Goal: Information Seeking & Learning: Compare options

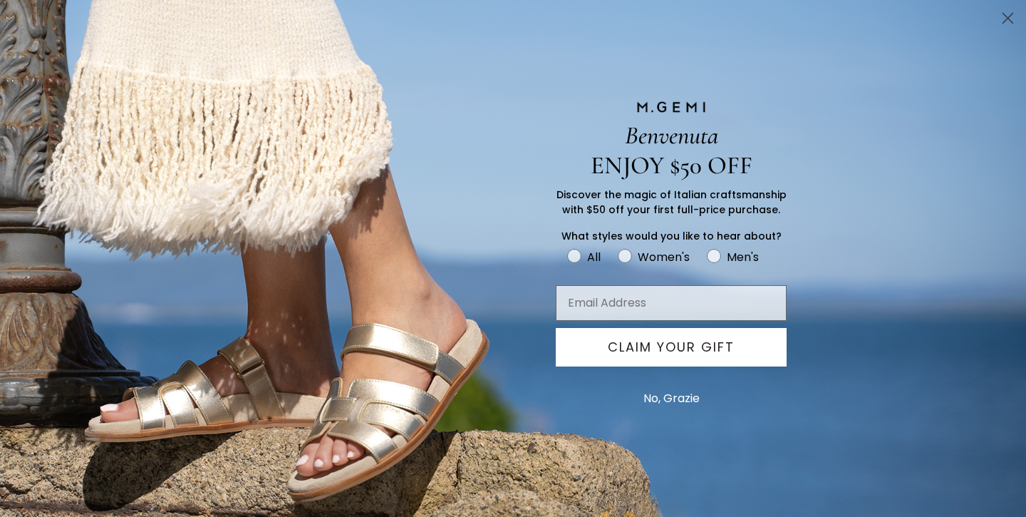
scroll to position [1146, 0]
click at [347, 321] on div "FULLSCREEN Form" at bounding box center [513, 299] width 556 height 43
click at [1004, 15] on icon "Close dialog" at bounding box center [1008, 19] width 10 height 10
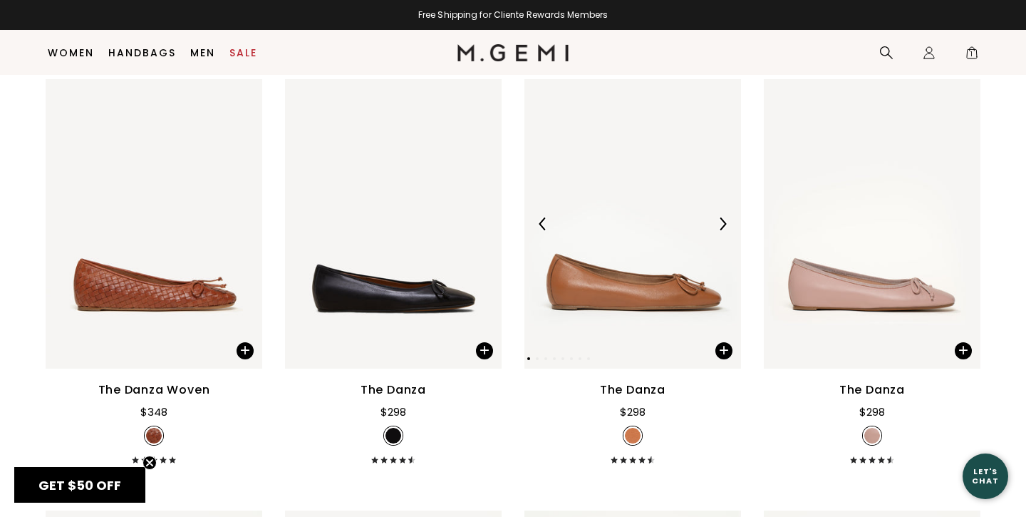
scroll to position [1895, 0]
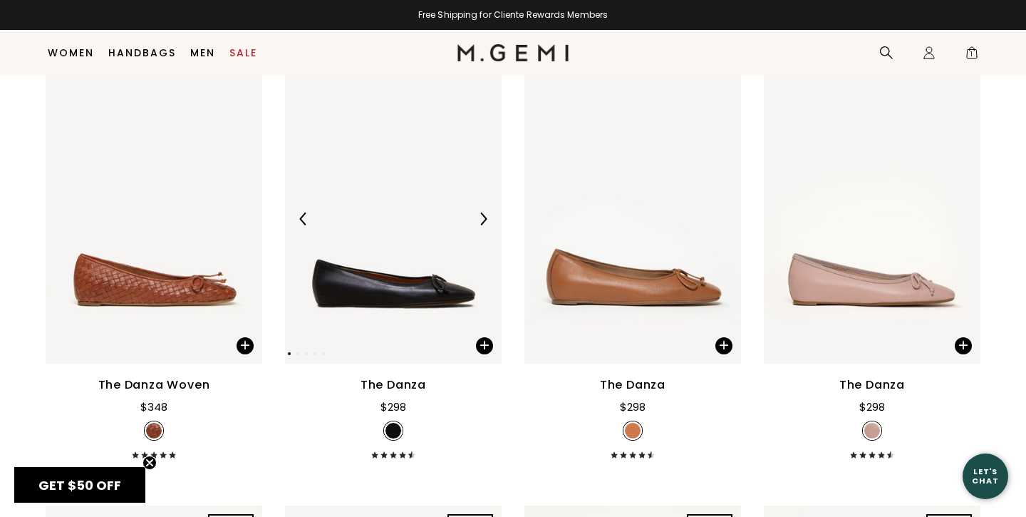
click at [400, 305] on img at bounding box center [393, 218] width 217 height 289
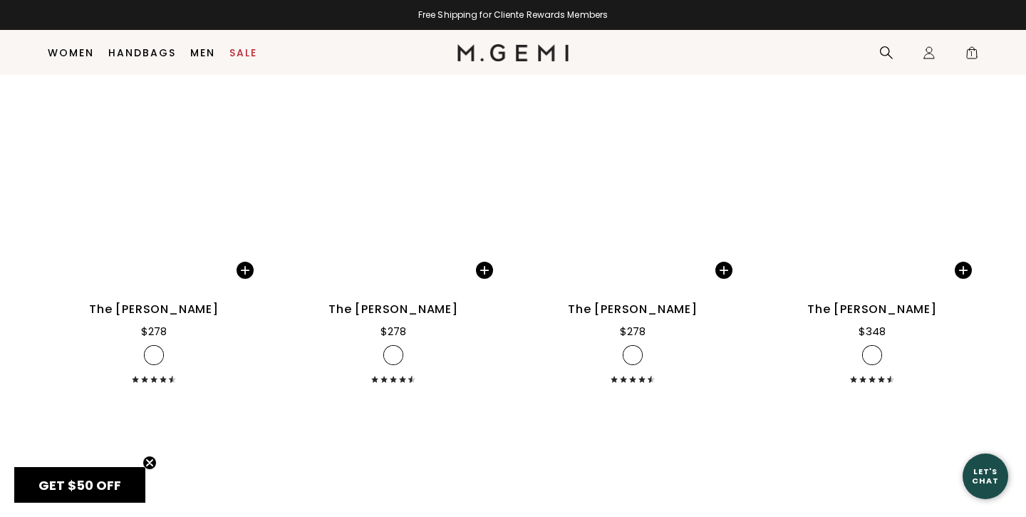
scroll to position [5366, 0]
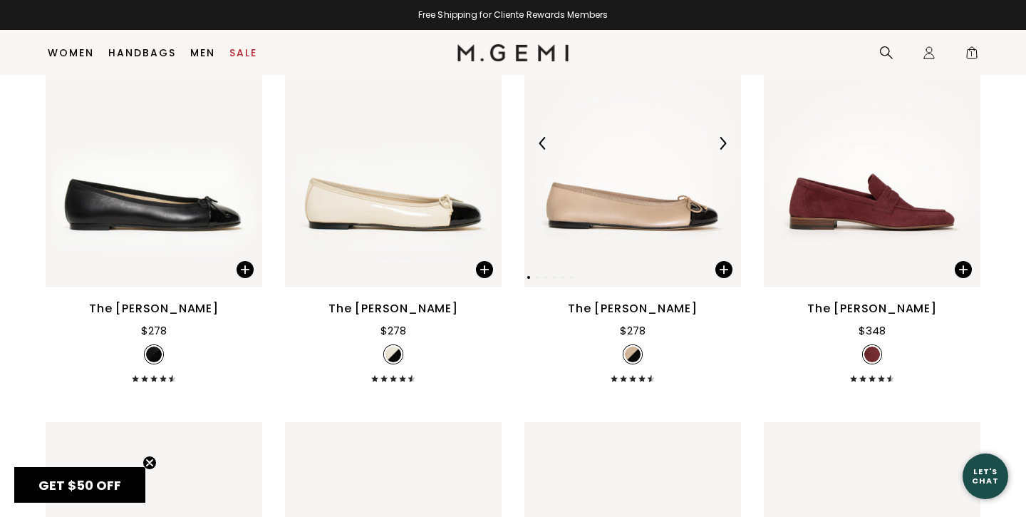
click at [628, 281] on img at bounding box center [633, 143] width 217 height 289
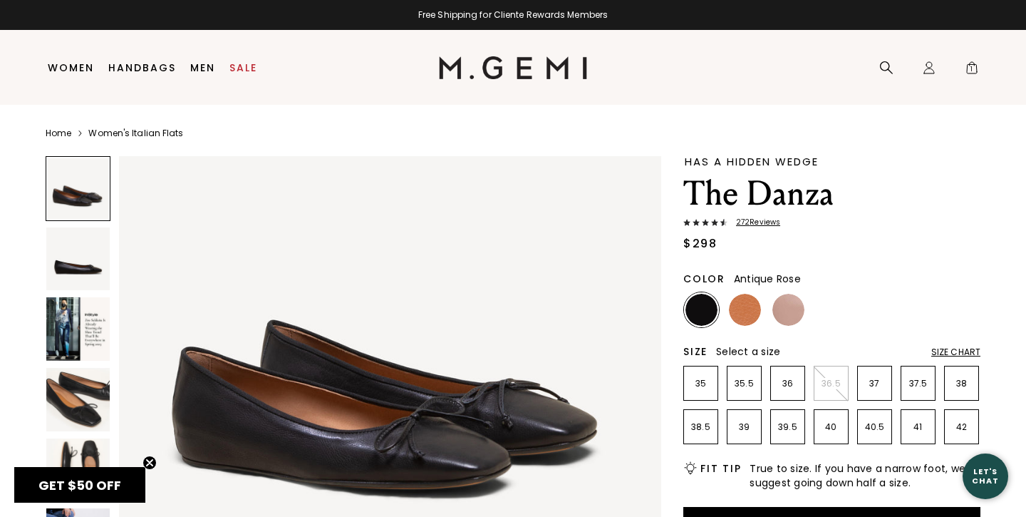
click at [788, 296] on img at bounding box center [789, 310] width 32 height 32
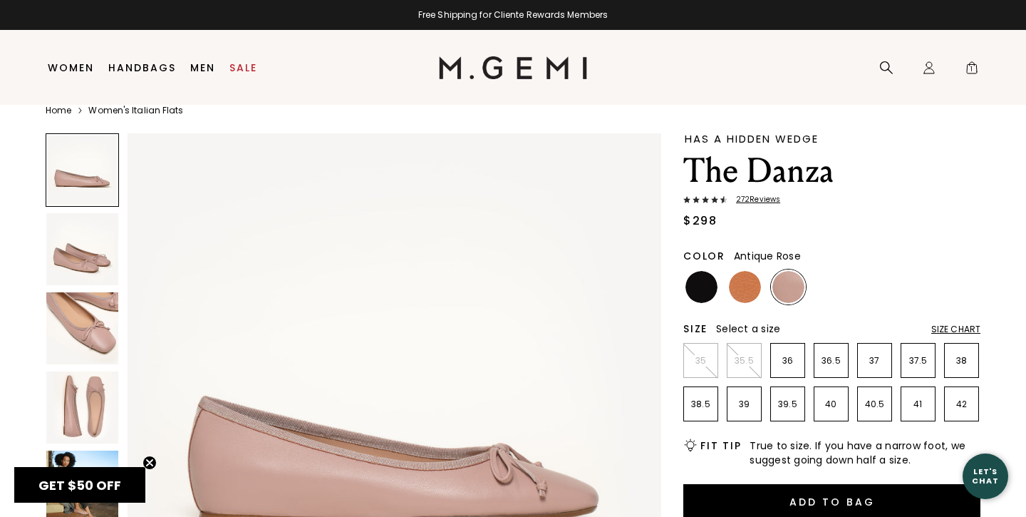
scroll to position [100, 0]
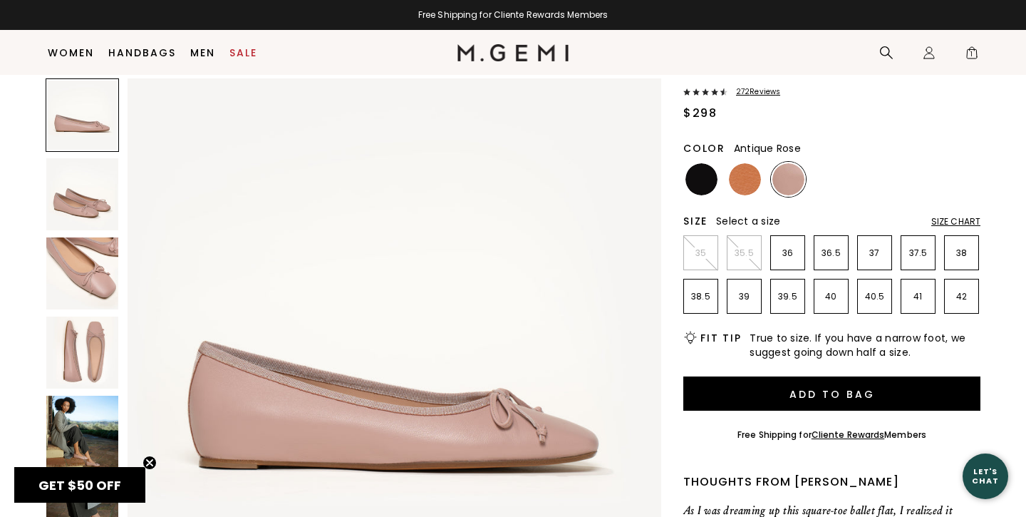
click at [82, 441] on img at bounding box center [82, 432] width 72 height 72
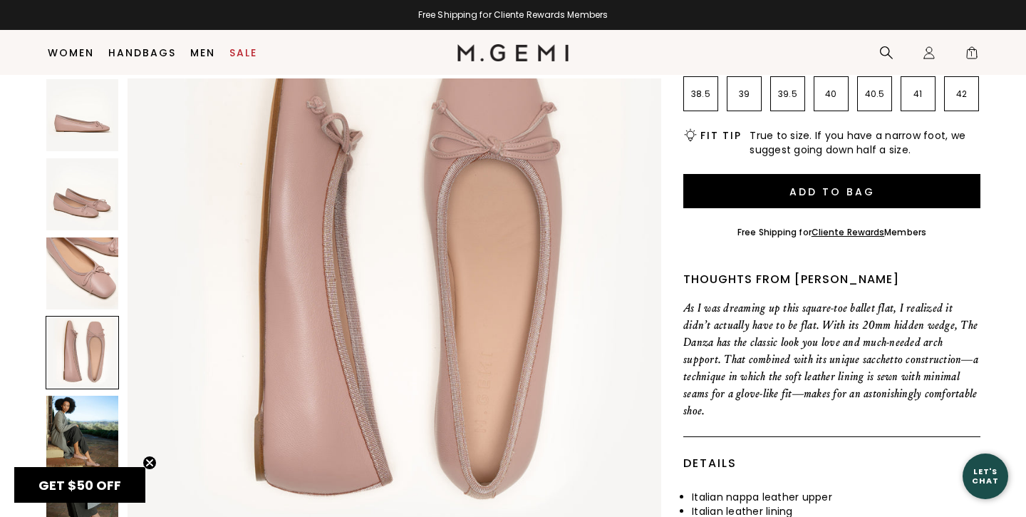
scroll to position [1705, 0]
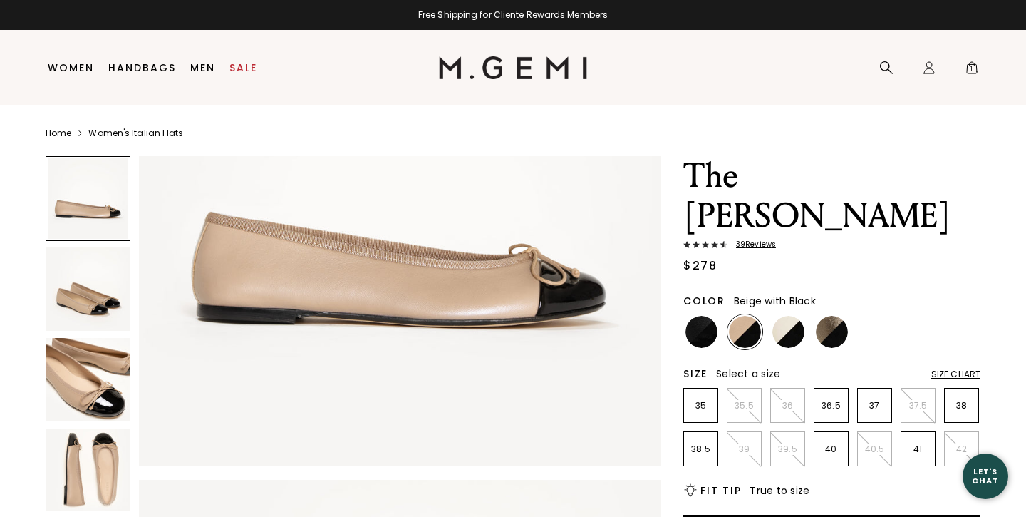
scroll to position [214, 0]
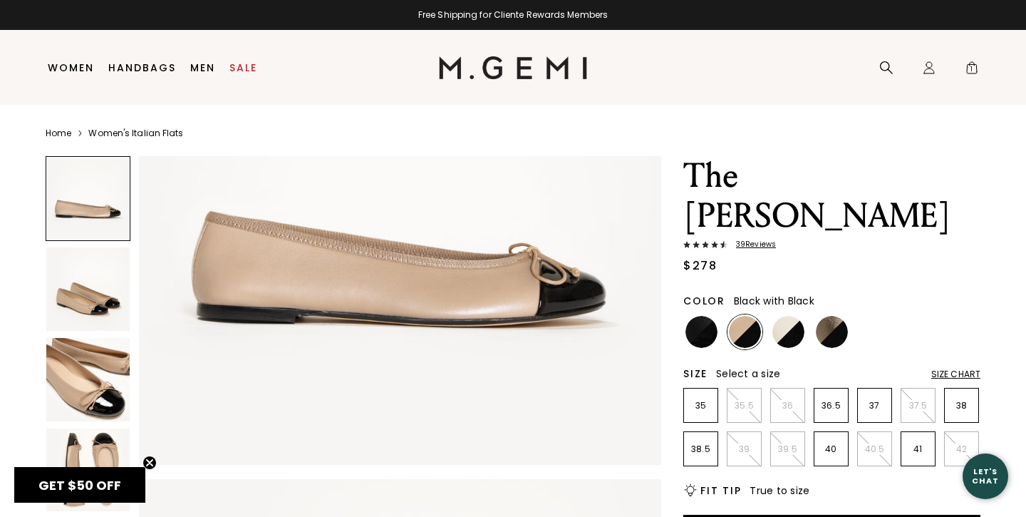
click at [700, 316] on img at bounding box center [702, 332] width 32 height 32
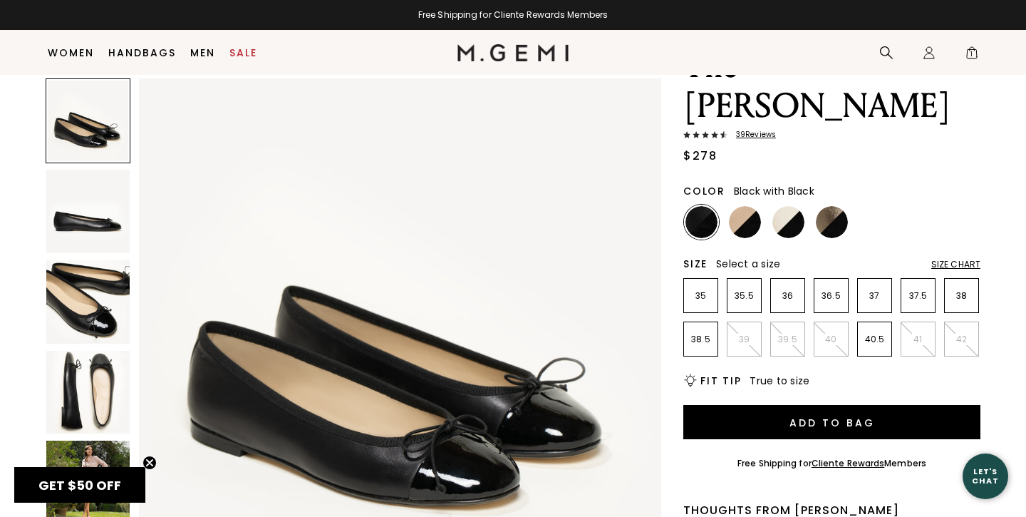
scroll to position [81, 0]
click at [745, 205] on img at bounding box center [745, 221] width 32 height 32
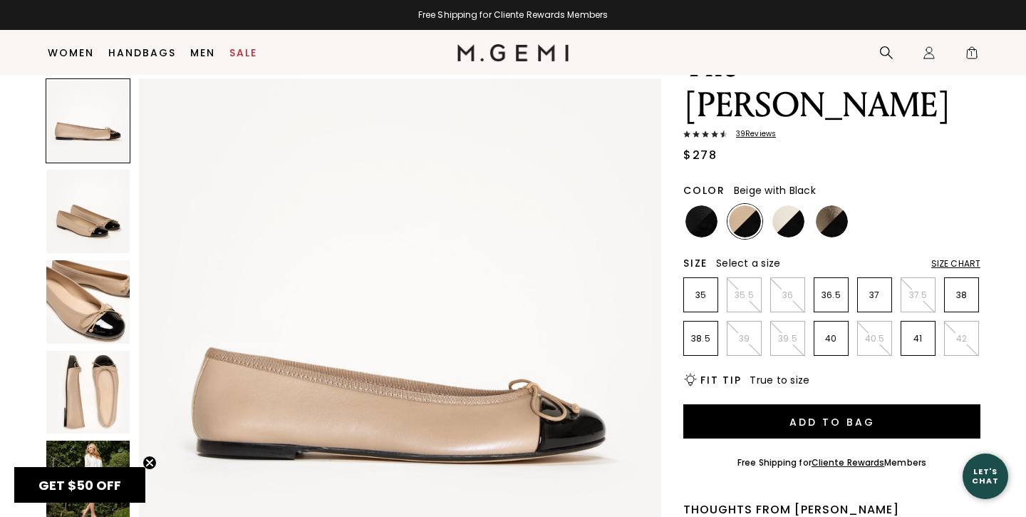
click at [97, 387] on img at bounding box center [87, 392] width 83 height 83
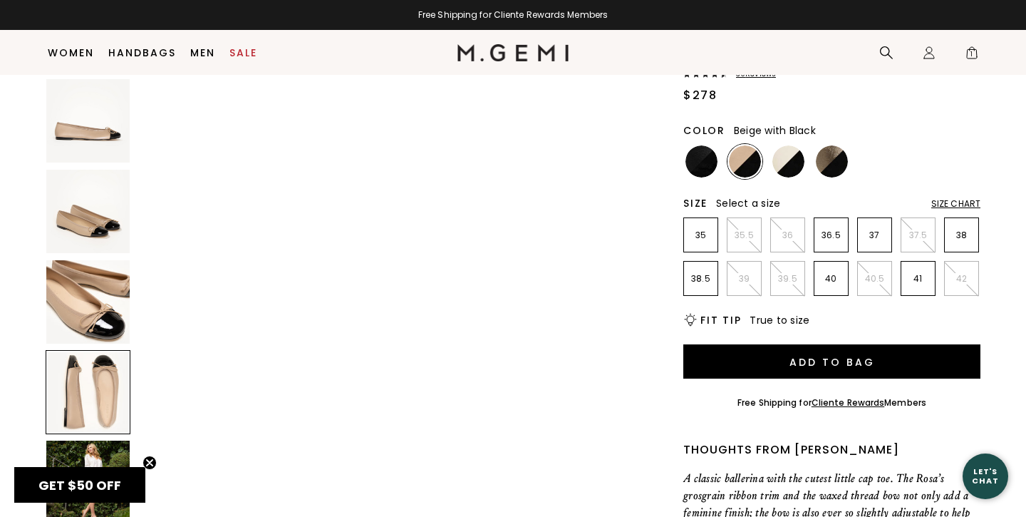
scroll to position [143, 0]
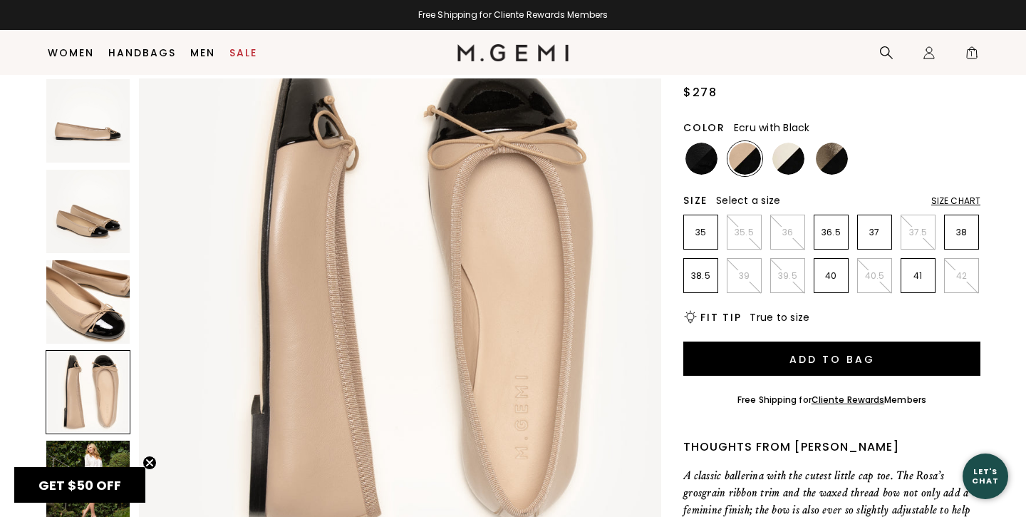
click at [792, 143] on img at bounding box center [789, 159] width 32 height 32
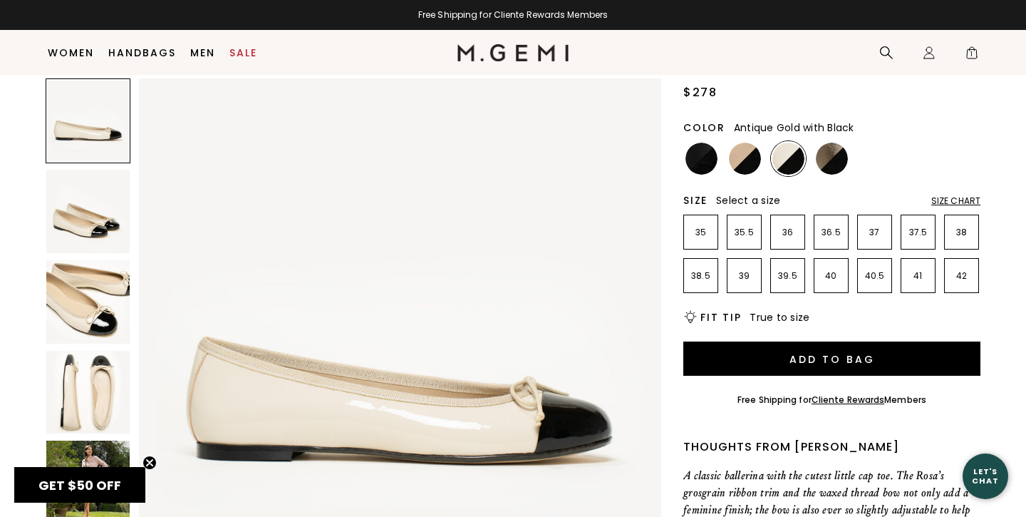
click at [835, 143] on img at bounding box center [832, 159] width 32 height 32
